Goal: Transaction & Acquisition: Book appointment/travel/reservation

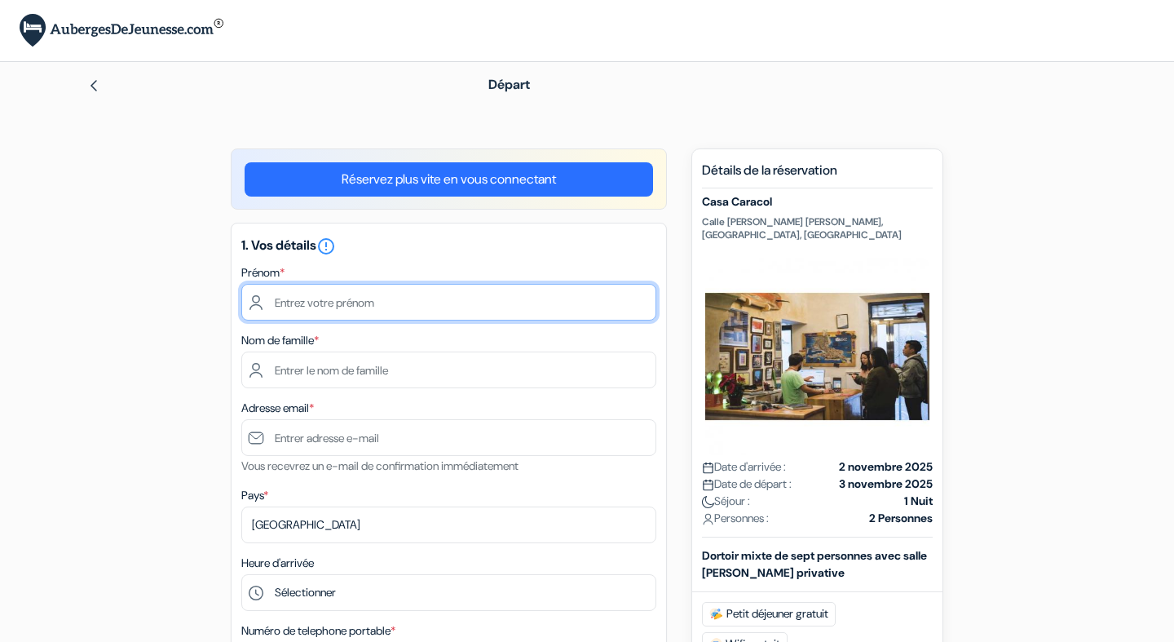
click at [498, 298] on input "text" at bounding box center [448, 302] width 415 height 37
type input "[PERSON_NAME]"
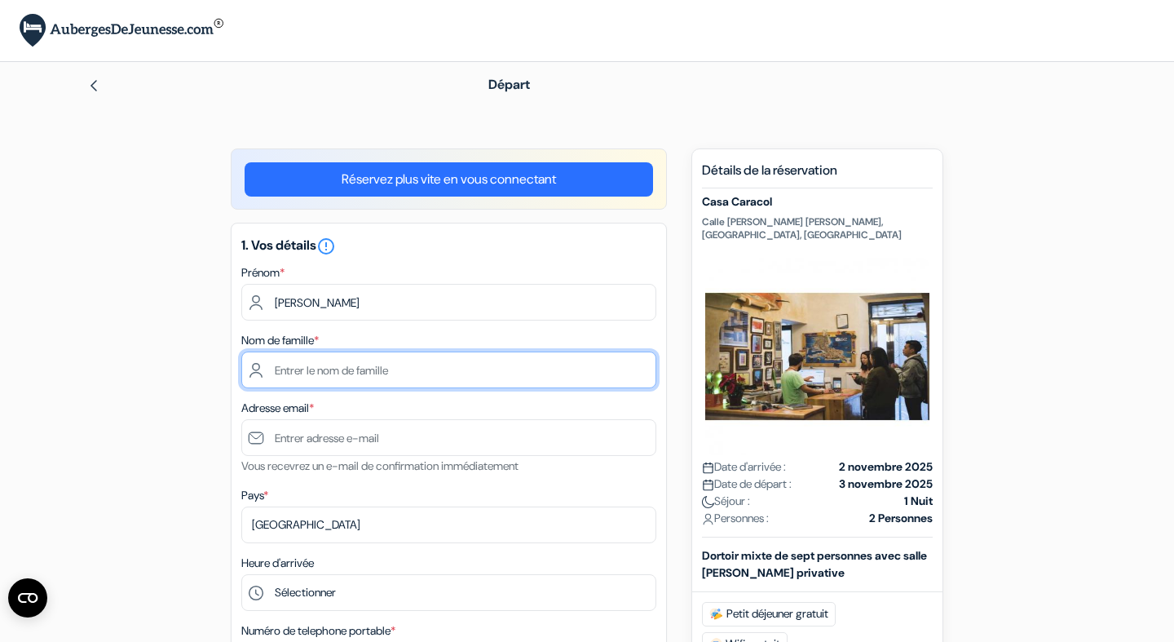
click at [370, 373] on input "text" at bounding box center [448, 369] width 415 height 37
type input "Houssay"
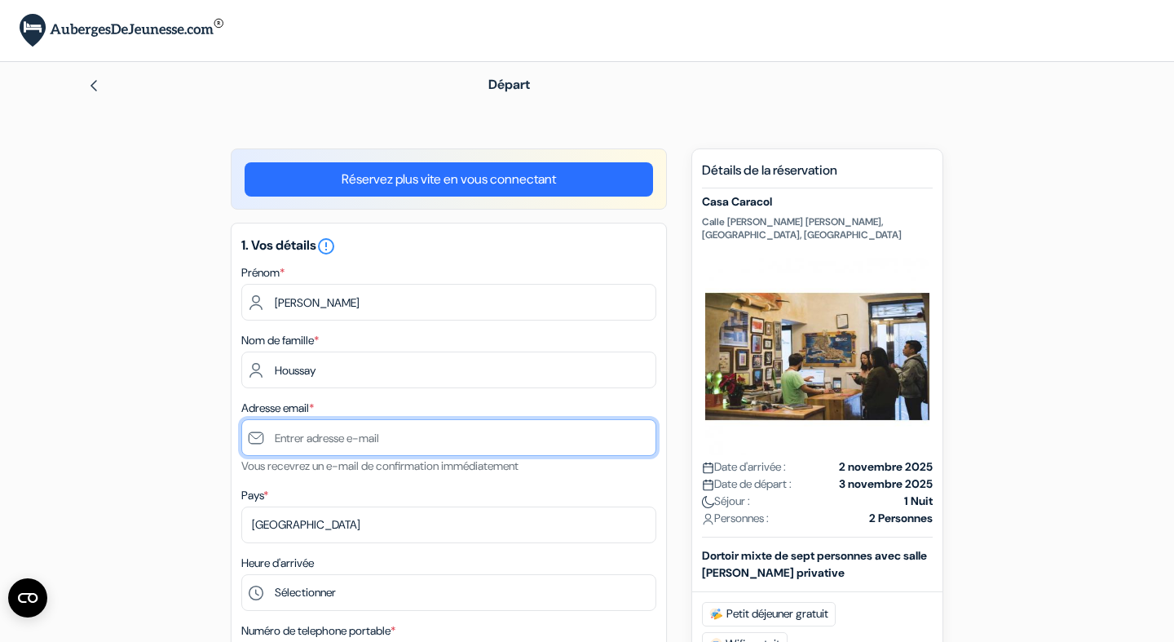
click at [315, 443] on input "text" at bounding box center [448, 437] width 415 height 37
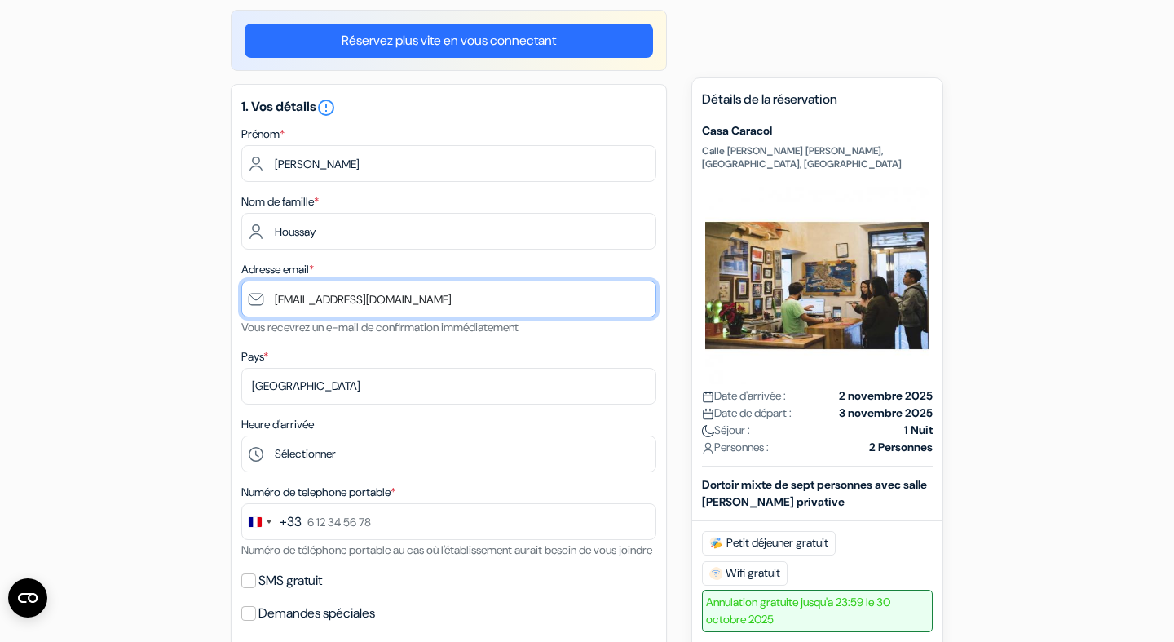
scroll to position [143, 0]
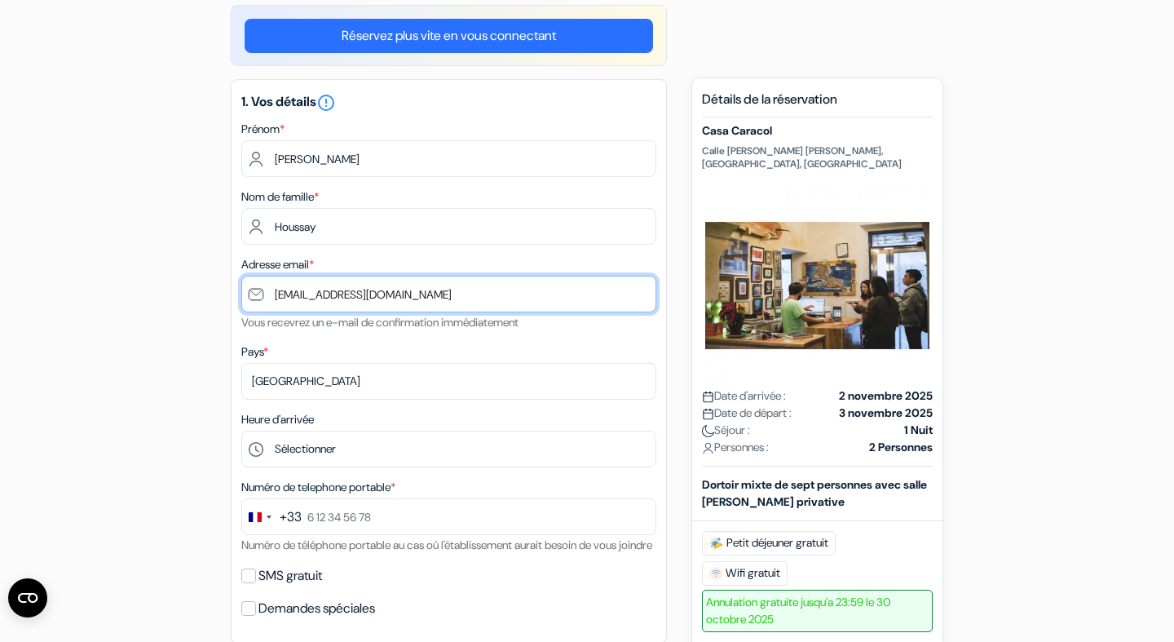
type input "[EMAIL_ADDRESS][DOMAIN_NAME]"
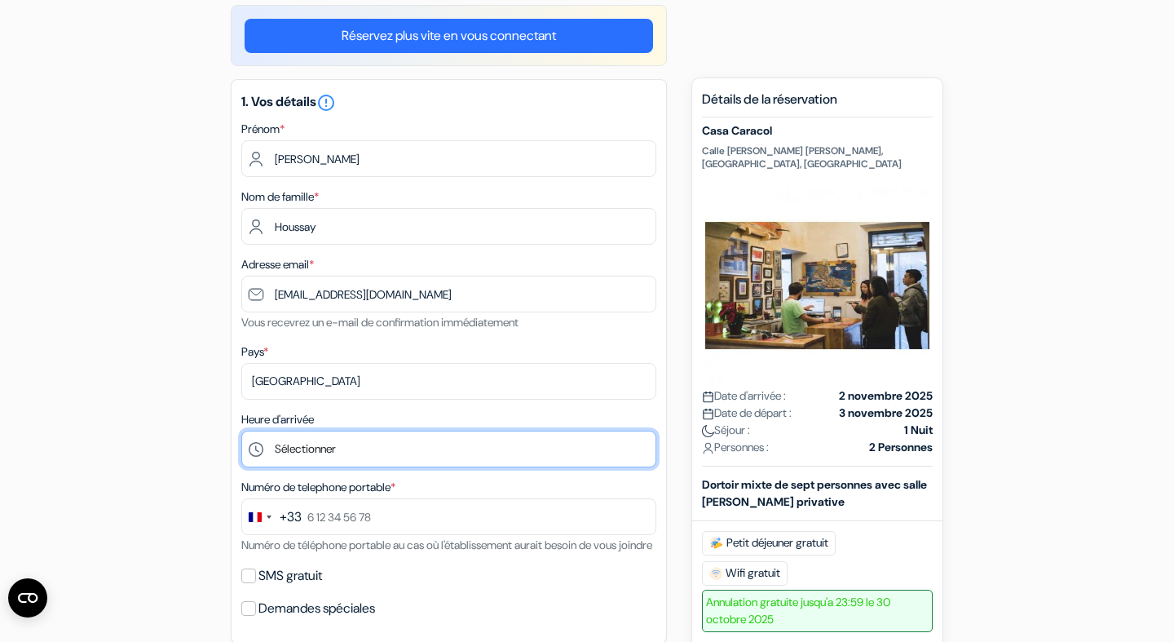
click at [241, 430] on select "Sélectionner 1:00 2:00 3:00 4:00 5:00 6:00 7:00 8:00 9:00 10:00 11:00 12:00 13:…" at bounding box center [448, 448] width 415 height 37
select select "9"
click option "9:00" at bounding box center [0, 0] width 0 height 0
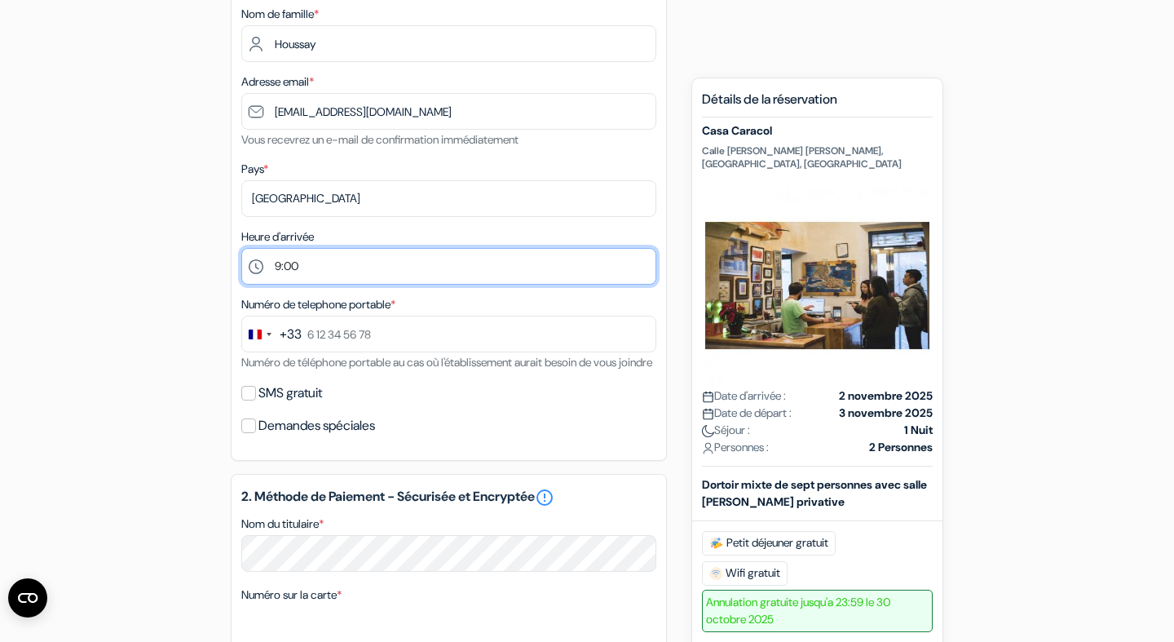
scroll to position [332, 0]
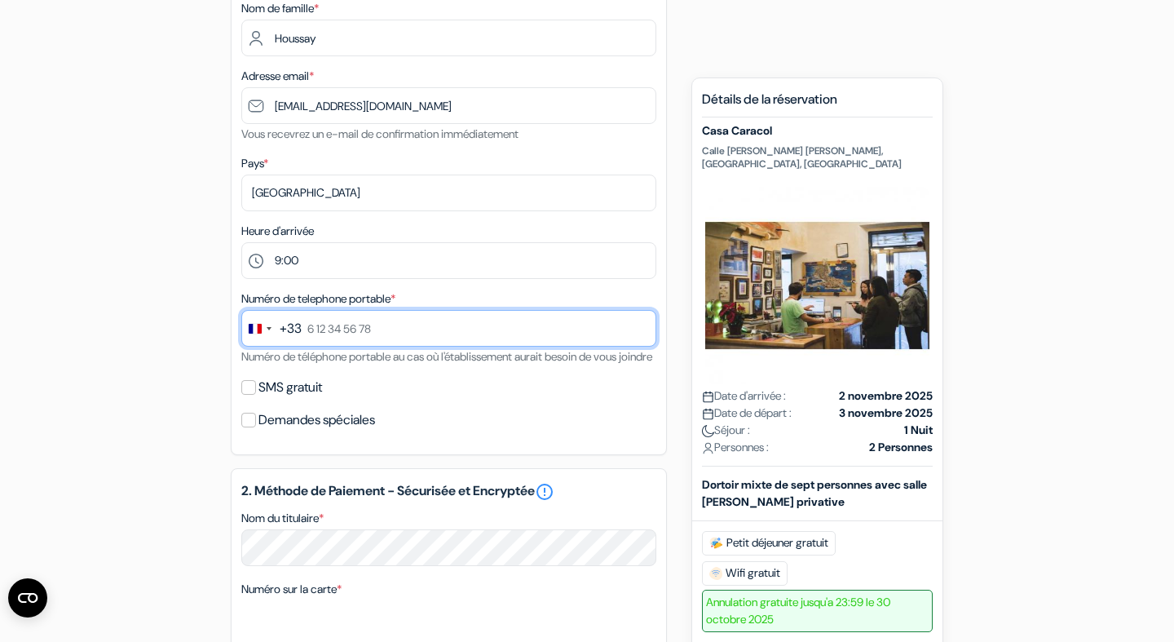
drag, startPoint x: 392, startPoint y: 332, endPoint x: 315, endPoint y: 330, distance: 76.6
click at [315, 330] on input "text" at bounding box center [448, 328] width 415 height 37
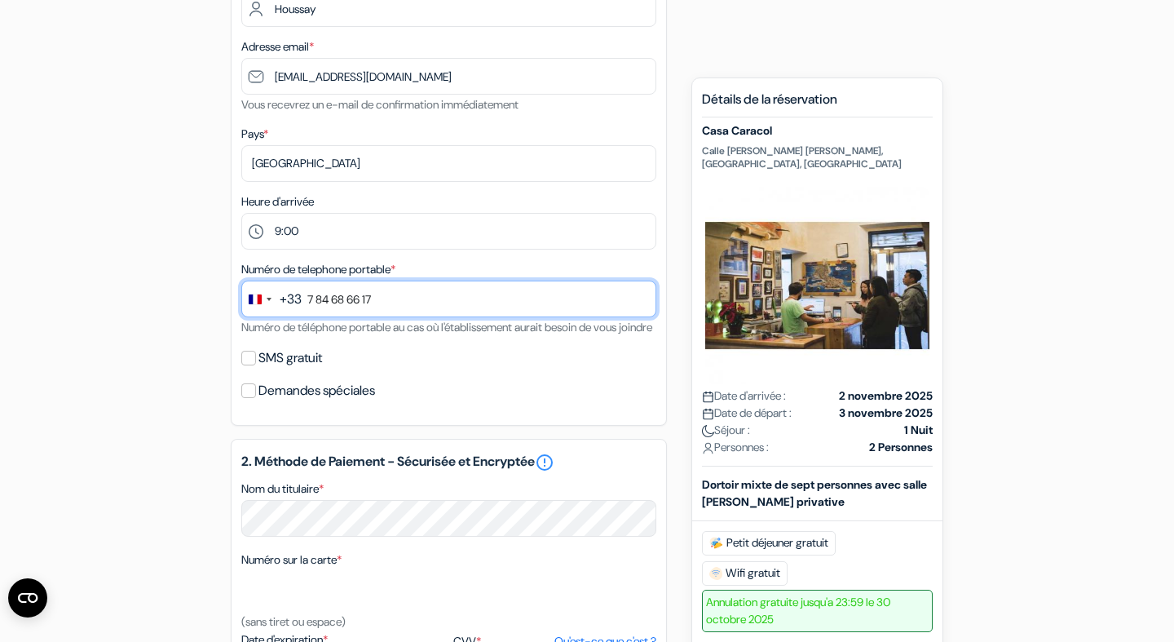
scroll to position [364, 0]
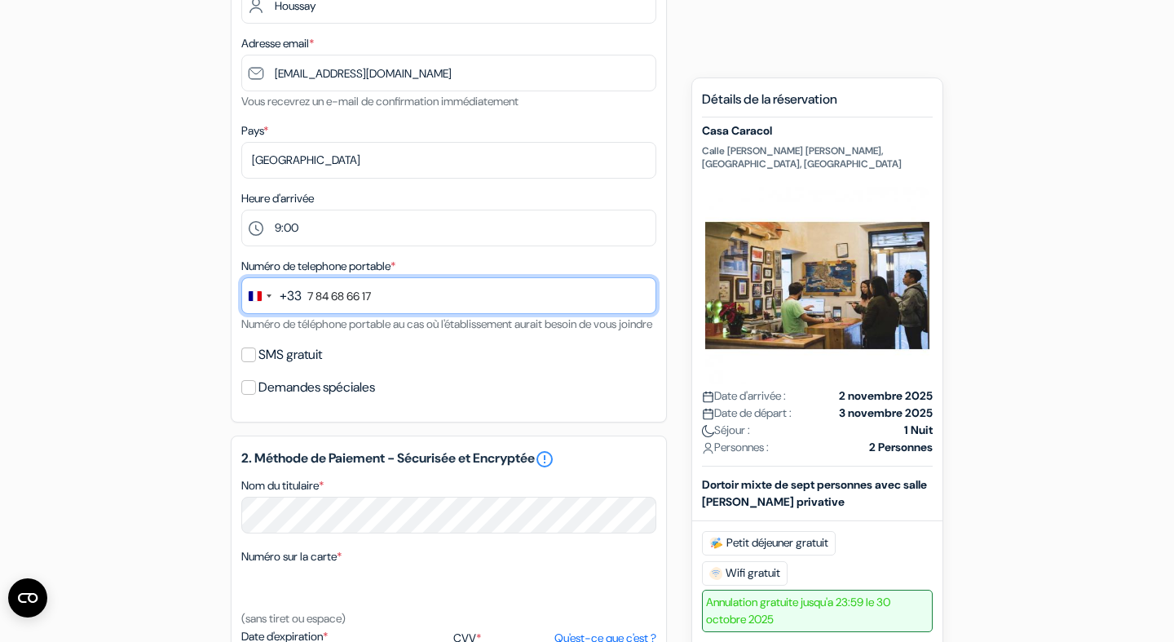
type input "7 84 68 66 17"
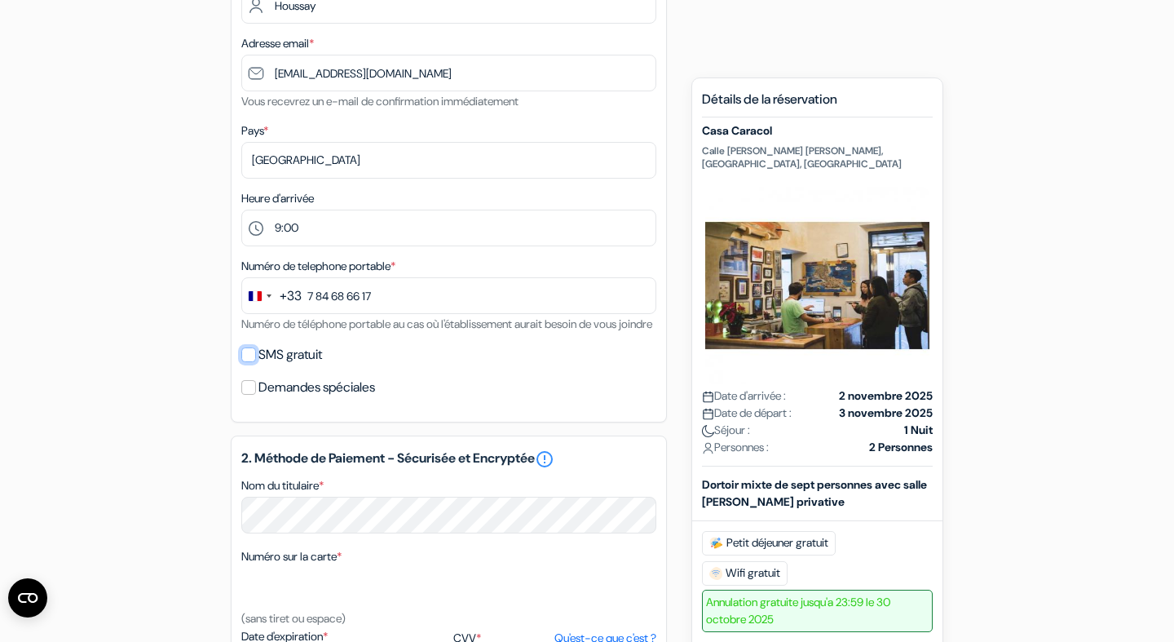
click at [250, 362] on input "SMS gratuit" at bounding box center [248, 354] width 15 height 15
checkbox input "true"
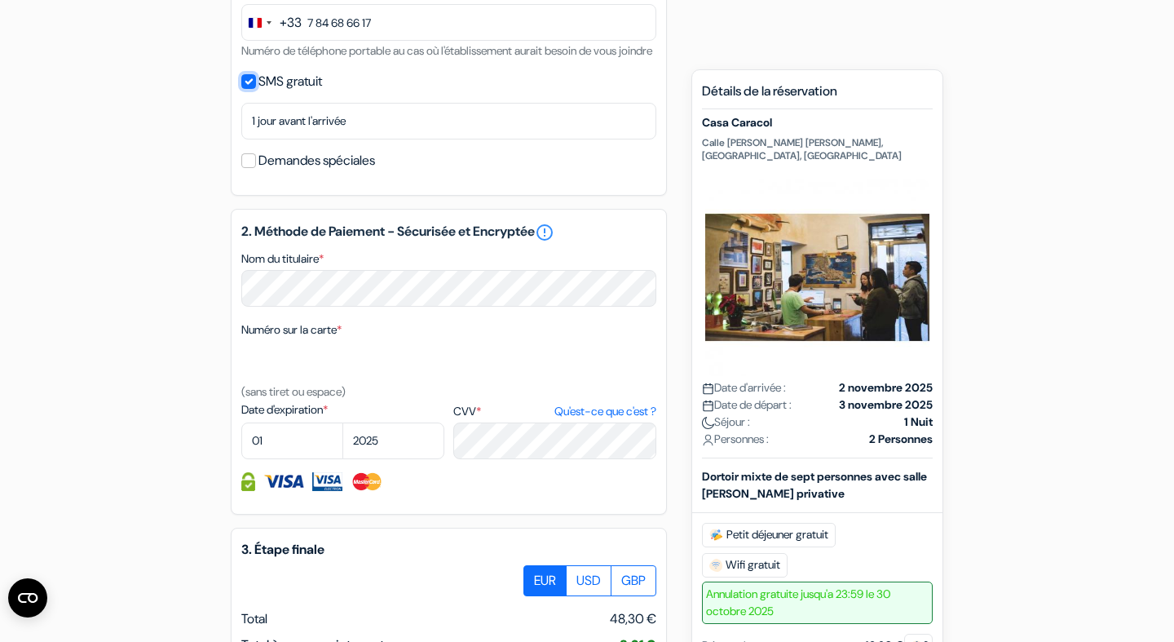
scroll to position [643, 0]
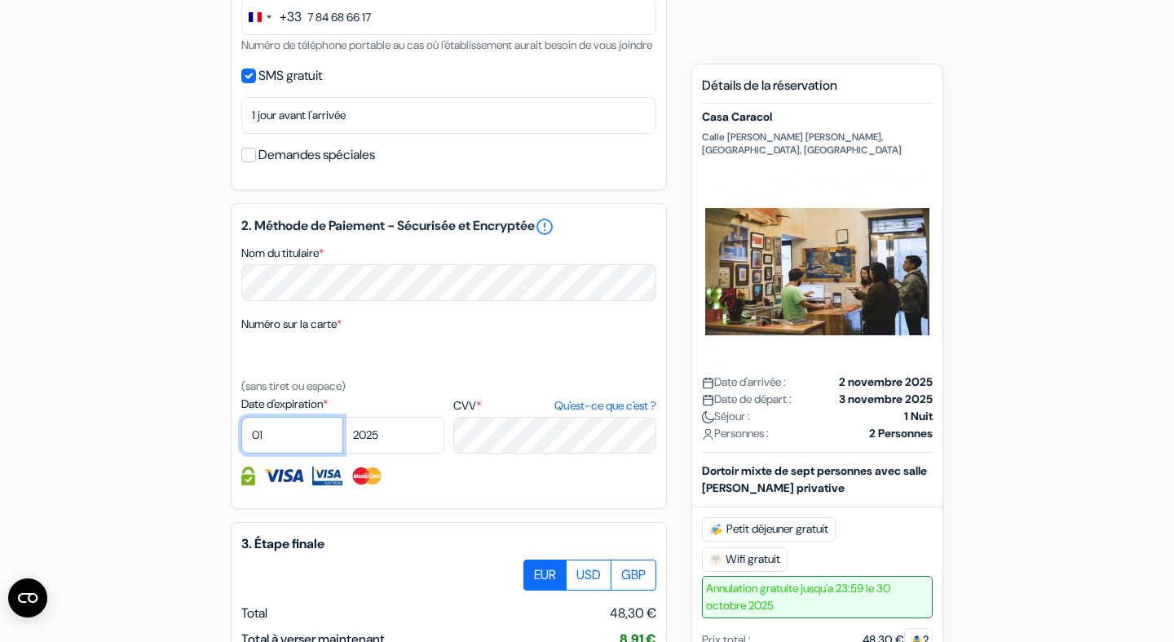
select select "03"
select select "2028"
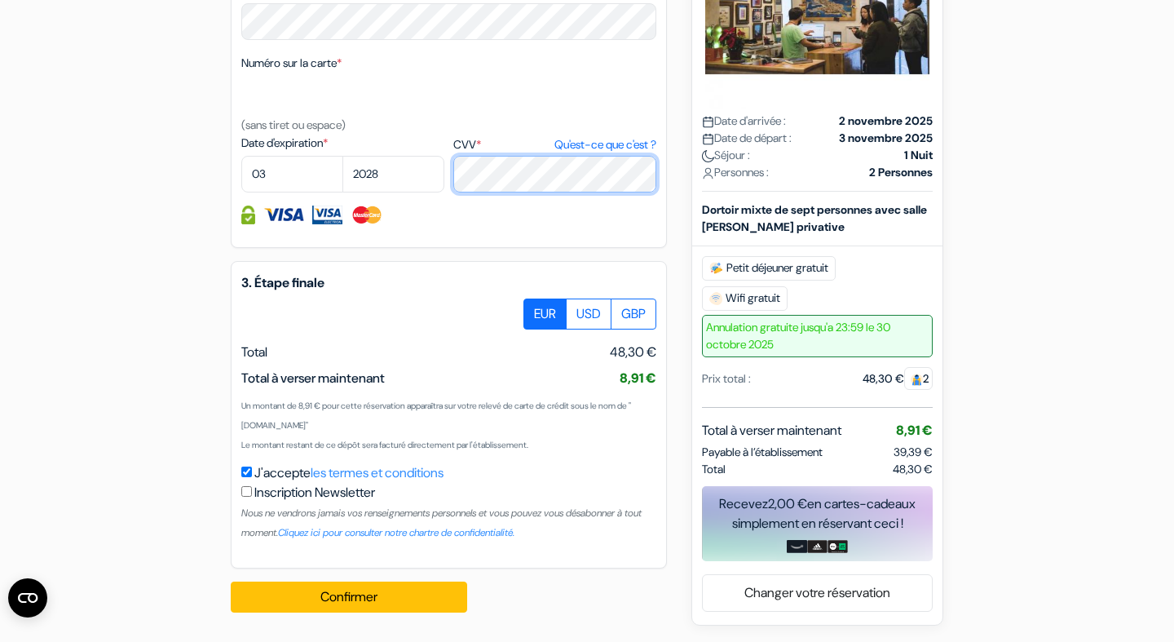
scroll to position [928, 0]
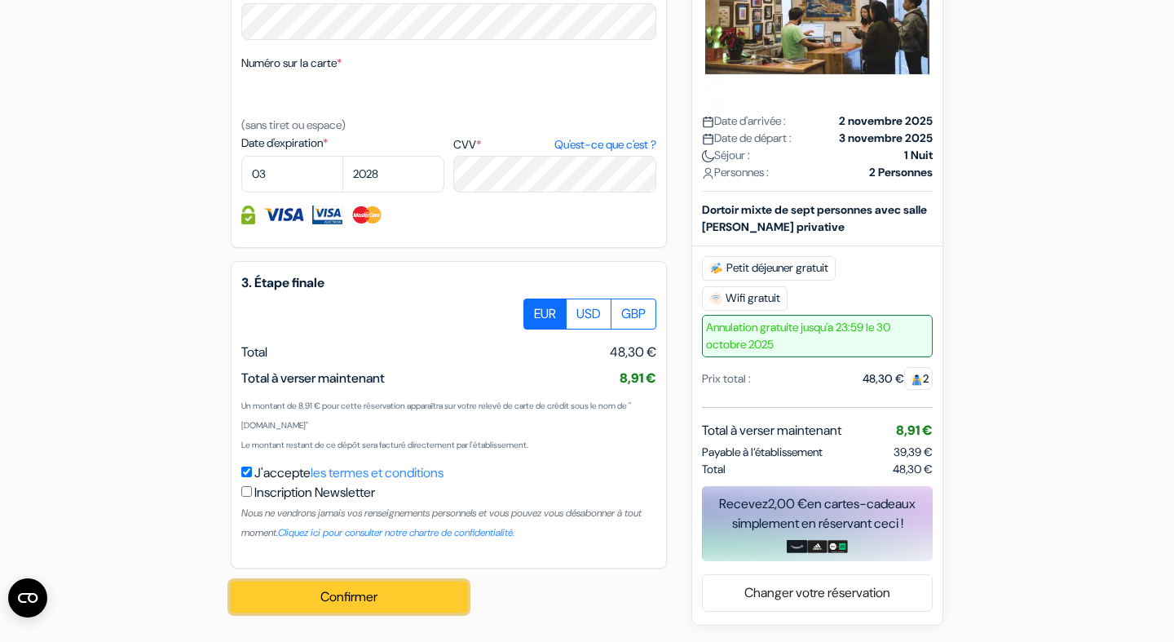
click at [433, 593] on button "Confirmer Loading..." at bounding box center [349, 596] width 236 height 31
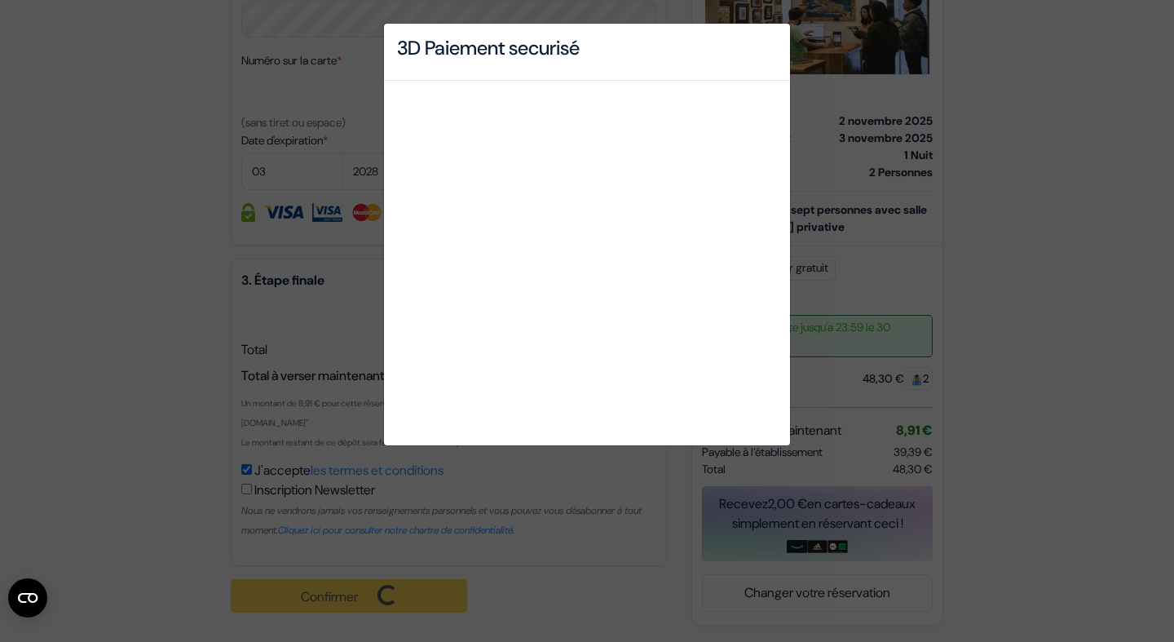
click at [236, 69] on div "3D Paiement securisé" at bounding box center [587, 321] width 1174 height 642
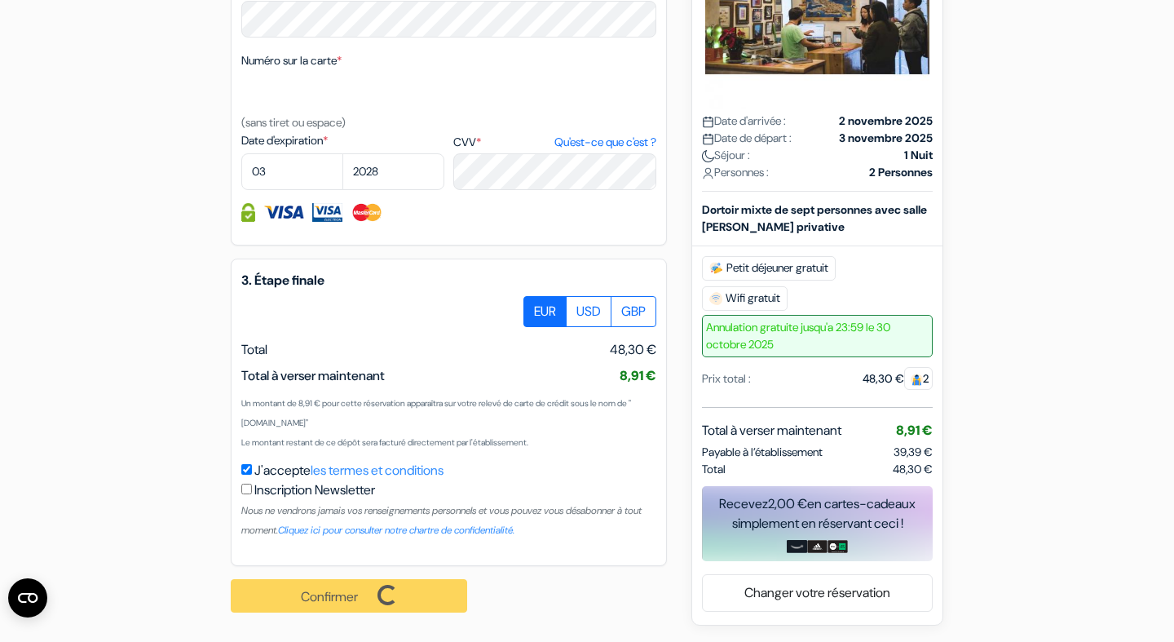
scroll to position [929, 0]
click at [403, 595] on div "Confirmer Loading... Traitement de la demande..." at bounding box center [358, 596] width 254 height 60
click at [874, 339] on span "Annulation gratuite jusqu'a 23:59 le 30 octobre 2025" at bounding box center [817, 336] width 231 height 42
click at [854, 387] on div "Prix total : 48,30 € 2" at bounding box center [817, 378] width 231 height 17
click at [446, 601] on div "Confirmer Loading... Traitement de la demande..." at bounding box center [358, 596] width 254 height 60
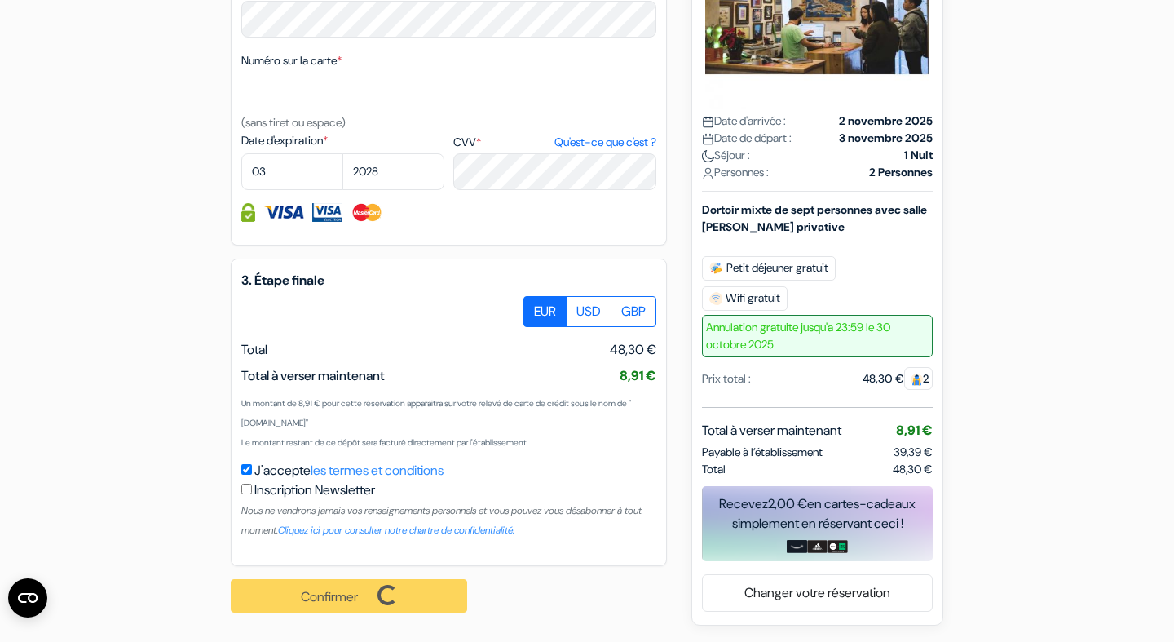
click at [377, 604] on div "Confirmer Loading... Traitement de la demande..." at bounding box center [358, 596] width 254 height 60
click at [412, 597] on div "Confirmer Loading... Traitement de la demande..." at bounding box center [358, 596] width 254 height 60
click at [31, 598] on circle "Ouvrir le widget CMP" at bounding box center [27, 597] width 39 height 39
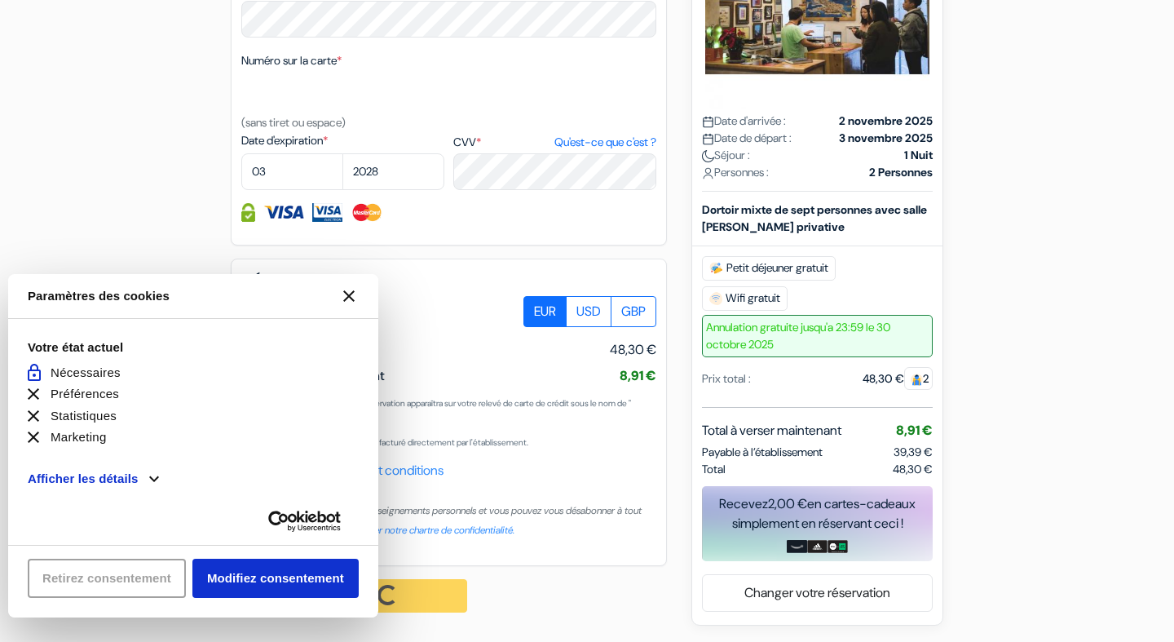
scroll to position [0, 0]
click at [88, 372] on li "Autorisé et non personnalisable Nécessaires" at bounding box center [193, 373] width 331 height 19
click at [351, 294] on icon "Fermer le widget CMP" at bounding box center [348, 295] width 11 height 11
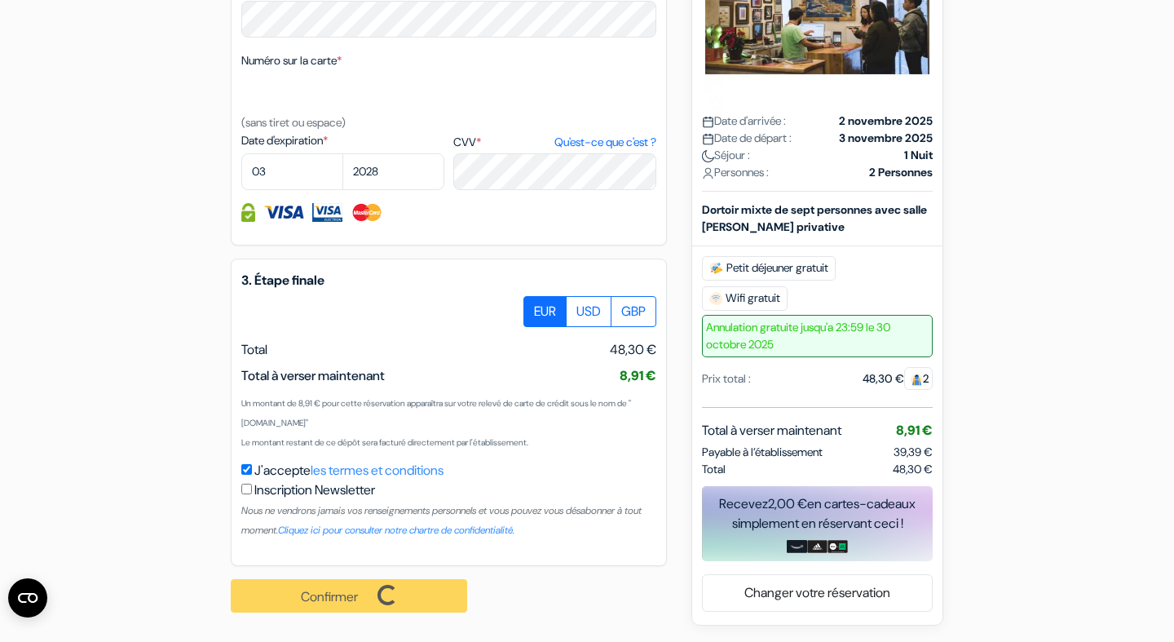
click at [342, 611] on div "Confirmer Loading... Traitement de la demande..." at bounding box center [358, 596] width 254 height 60
click at [467, 485] on div "Inscription Newsletter Nous ne vendrons jamais vos renseignements personnels et…" at bounding box center [448, 509] width 415 height 59
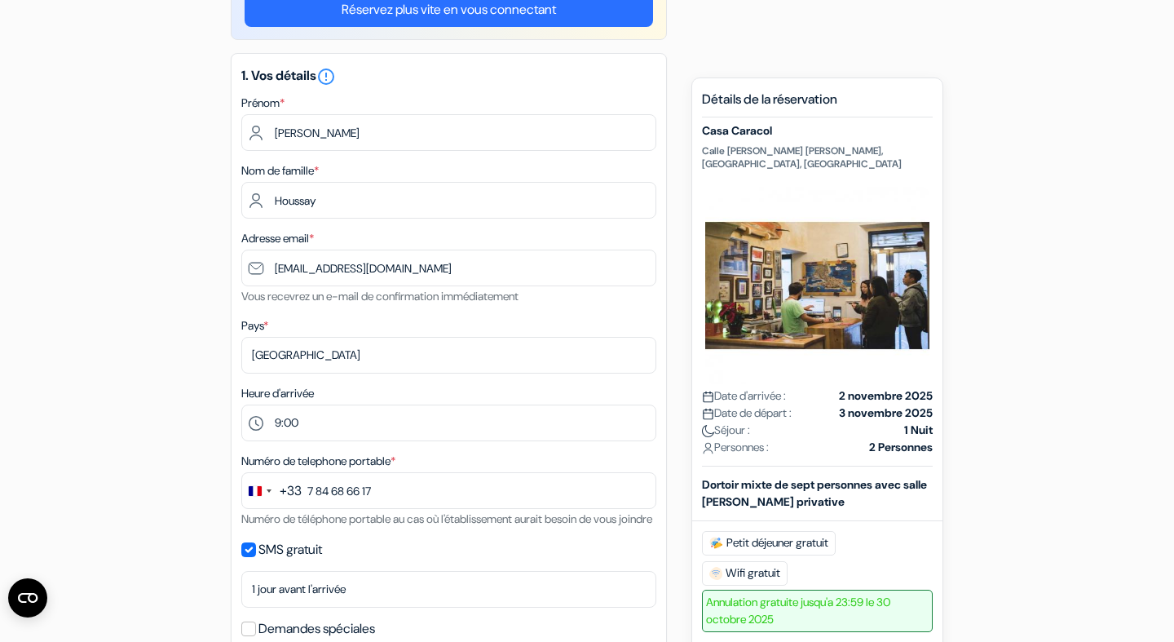
scroll to position [225, 0]
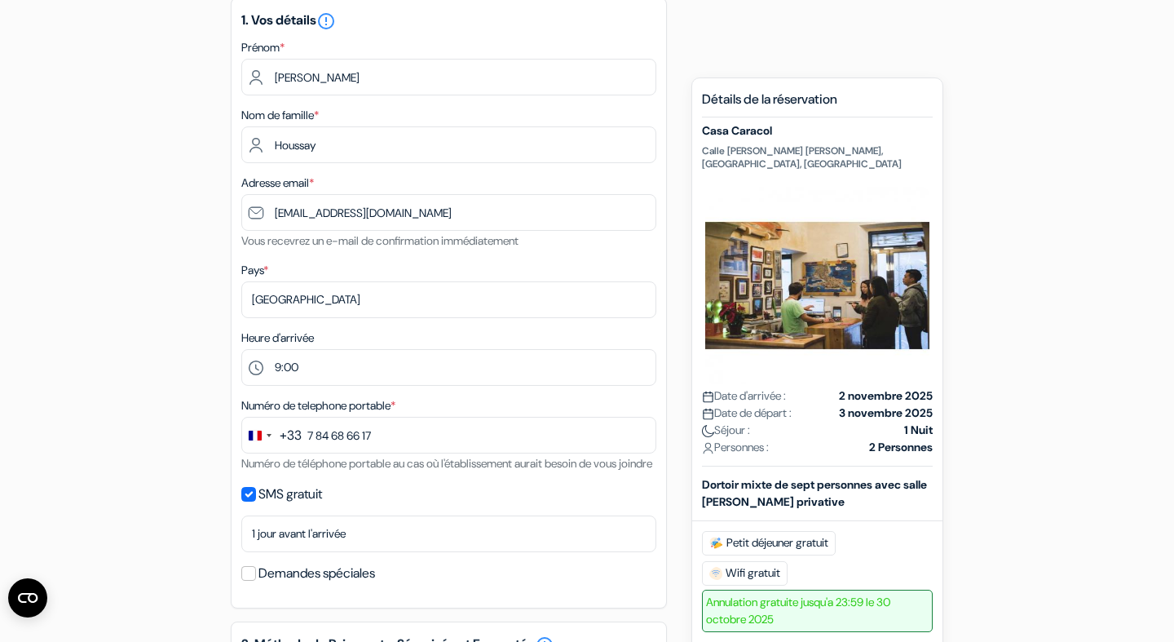
drag, startPoint x: 701, startPoint y: 201, endPoint x: 932, endPoint y: 640, distance: 496.2
click at [932, 640] on div "Nouvelle Réservation Détails de la réservation Casa Caracol [GEOGRAPHIC_DATA][P…" at bounding box center [817, 488] width 252 height 822
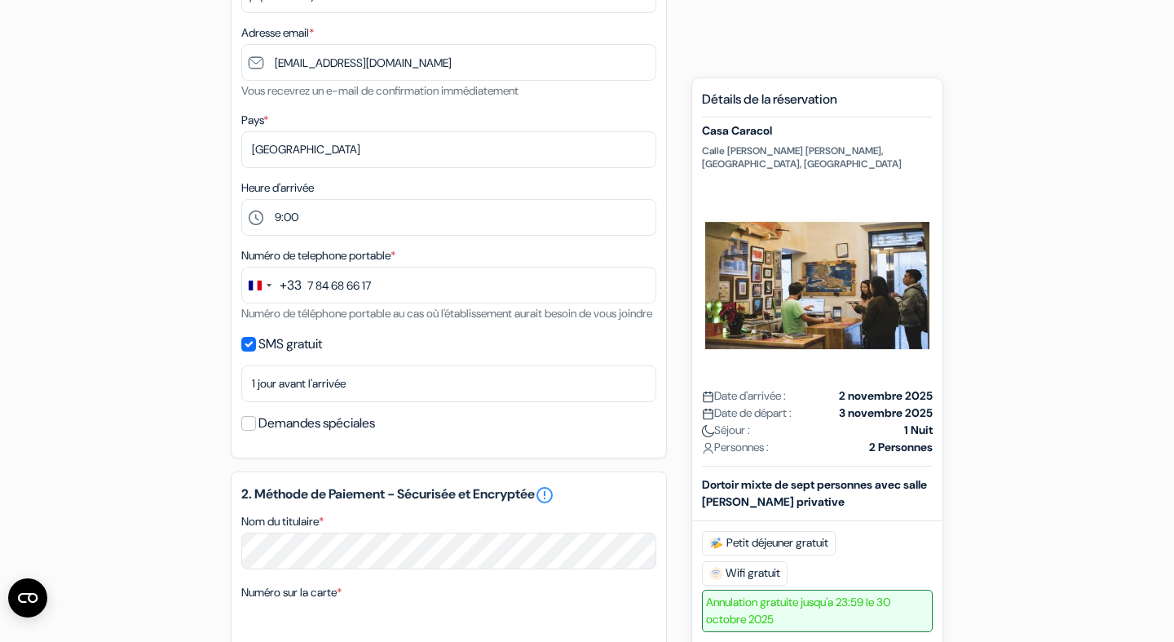
scroll to position [426, 0]
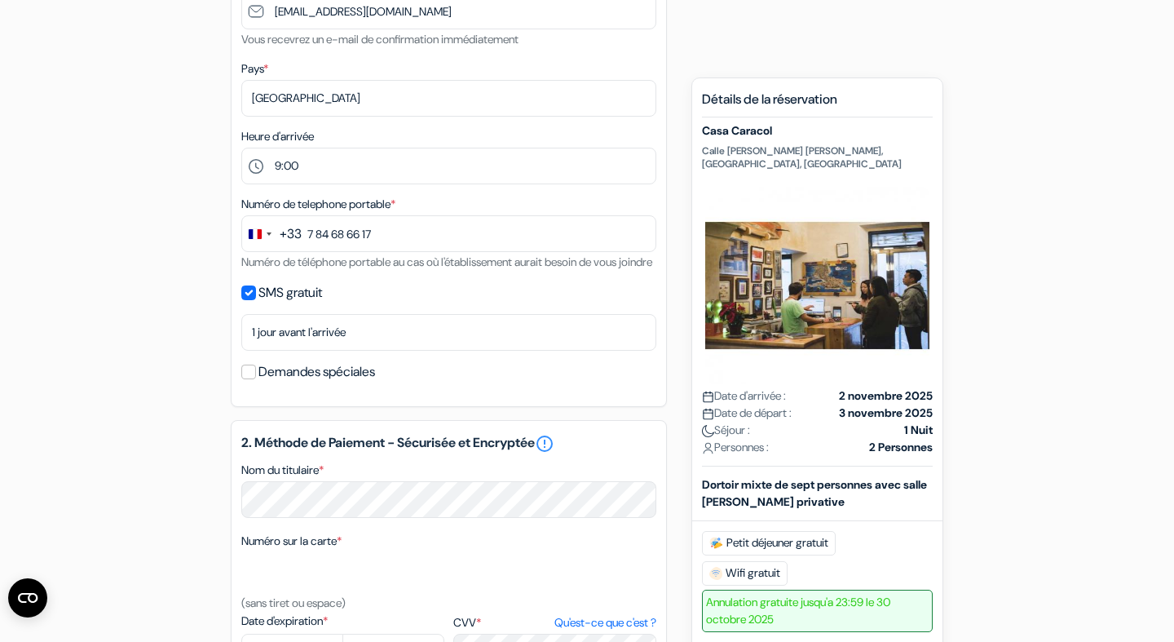
copy div "Lore Ipsumdo Sitam Consec ad Elitsed, Doeiu, Tempori Utla e'dolorem : 7 aliquae…"
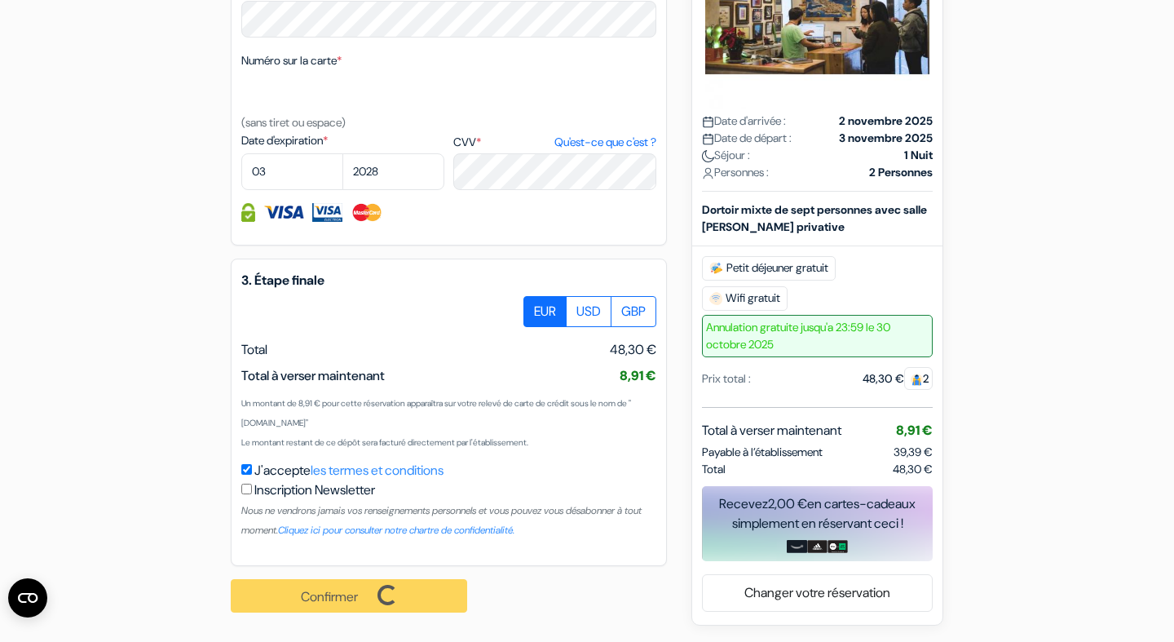
scroll to position [929, 0]
click at [412, 611] on div "Confirmer Loading... Traitement de la demande..." at bounding box center [358, 596] width 254 height 60
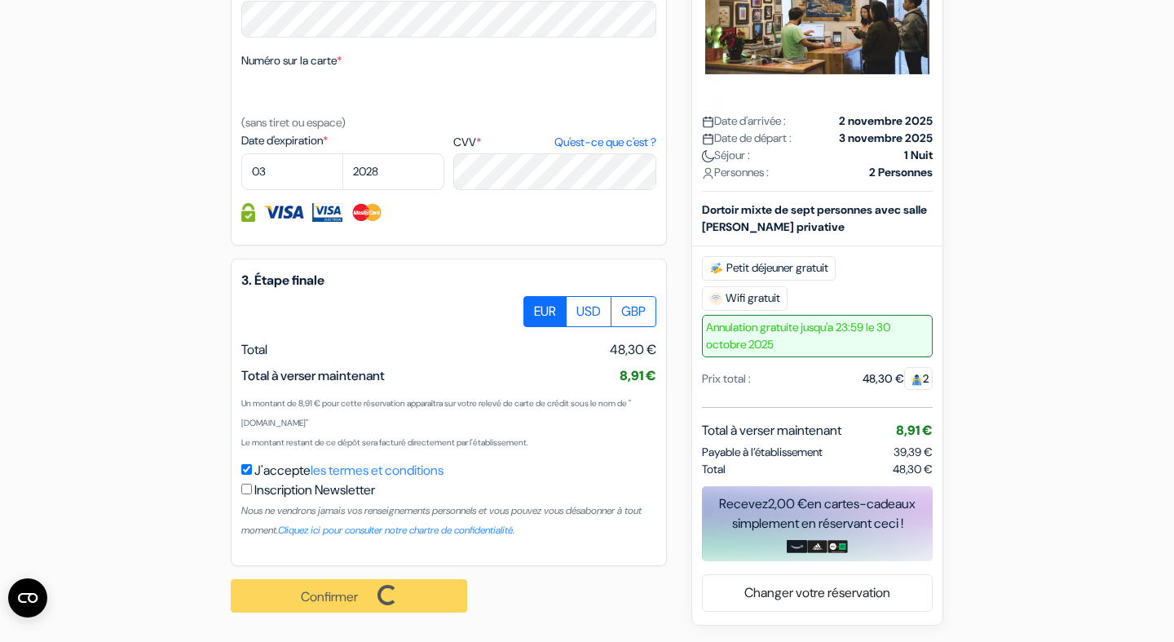
click at [933, 470] on div "Nouvelle Réservation Détails de la réservation Casa Caracol [GEOGRAPHIC_DATA][P…" at bounding box center [817, 214] width 252 height 822
drag, startPoint x: 930, startPoint y: 471, endPoint x: 681, endPoint y: 367, distance: 270.4
copy div "Prix total : 48,30 € 2 Total à [PERSON_NAME] maintenant 8,91 € Payable à l’étab…"
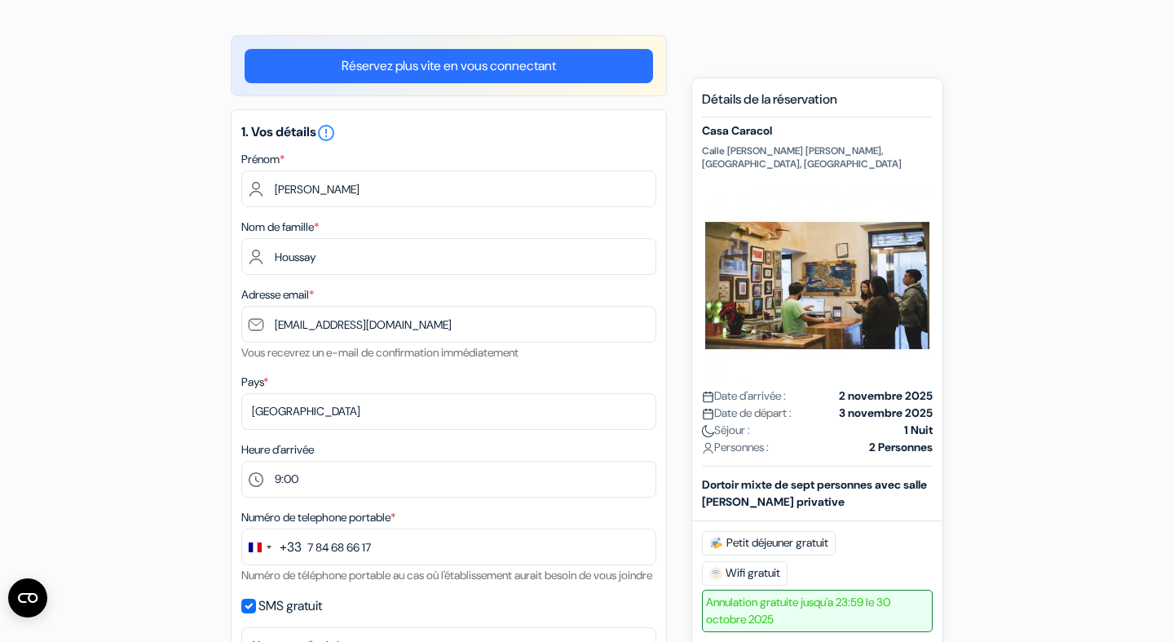
scroll to position [0, 0]
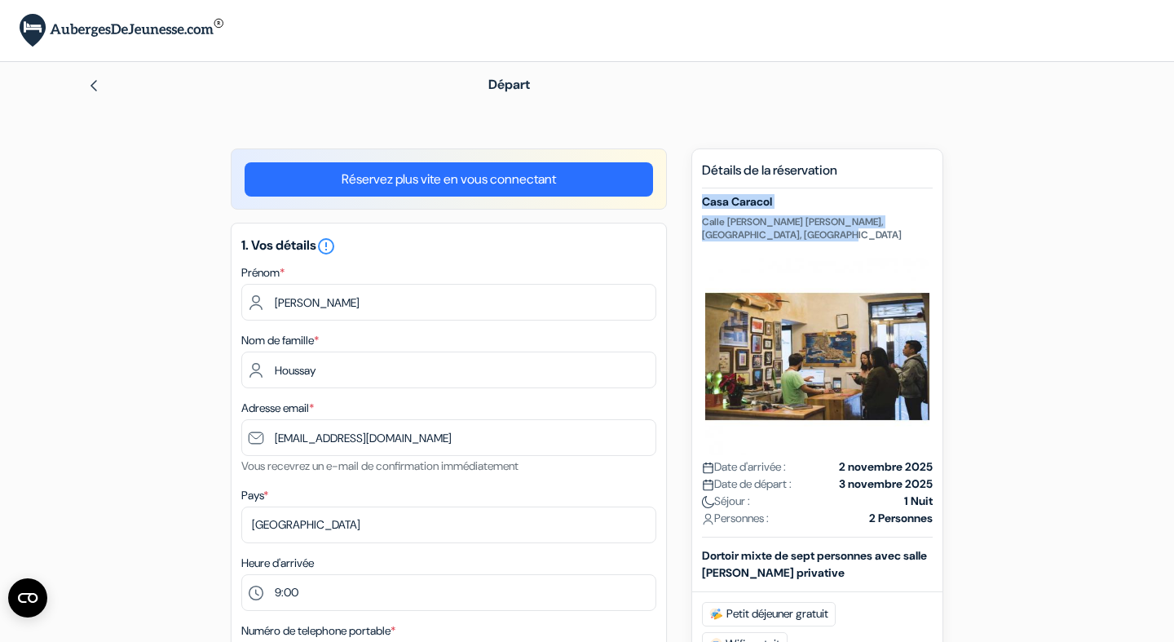
drag, startPoint x: 703, startPoint y: 201, endPoint x: 901, endPoint y: 217, distance: 197.9
click at [901, 224] on div "Casa Caracol Calle [PERSON_NAME] [PERSON_NAME], [GEOGRAPHIC_DATA], [GEOGRAPHIC_…" at bounding box center [817, 366] width 231 height 342
copy div "Casa Caracol Calle [PERSON_NAME] [PERSON_NAME], [GEOGRAPHIC_DATA], [GEOGRAPHIC_…"
